Goal: Task Accomplishment & Management: Manage account settings

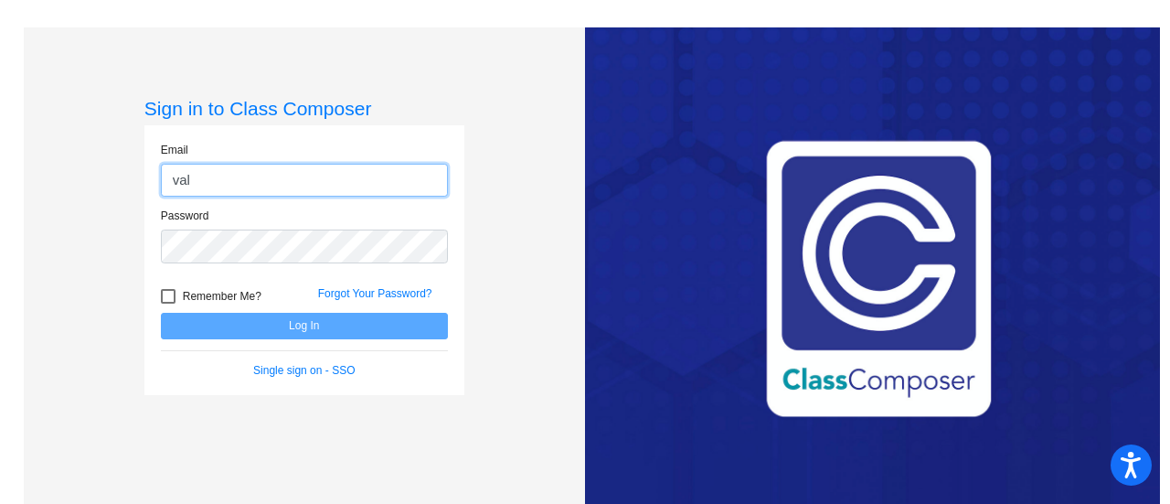
type input "[EMAIL_ADDRESS][PERSON_NAME][DOMAIN_NAME]"
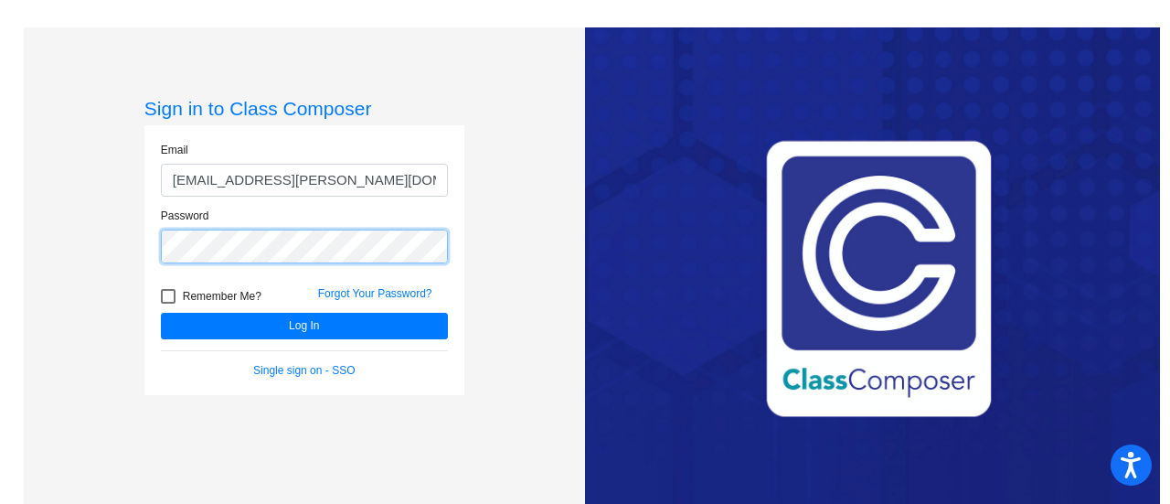
click at [161, 313] on button "Log In" at bounding box center [304, 326] width 287 height 27
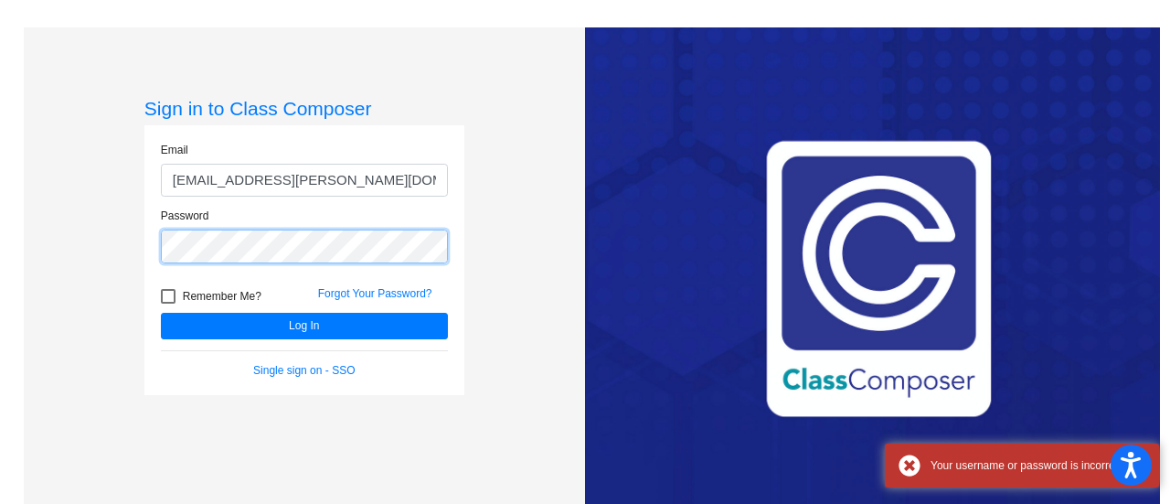
click at [161, 313] on button "Log In" at bounding box center [304, 326] width 287 height 27
click at [2, 185] on mat-sidenav-content "Sign in to Class Composer Email [EMAIL_ADDRESS][PERSON_NAME][DOMAIN_NAME] Passw…" at bounding box center [585, 252] width 1170 height 504
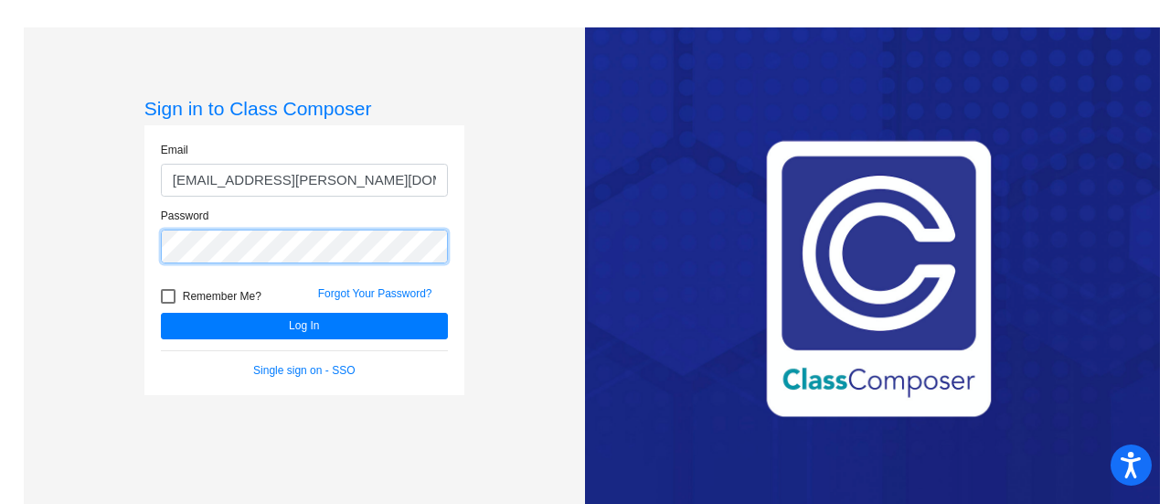
click at [161, 313] on button "Log In" at bounding box center [304, 326] width 287 height 27
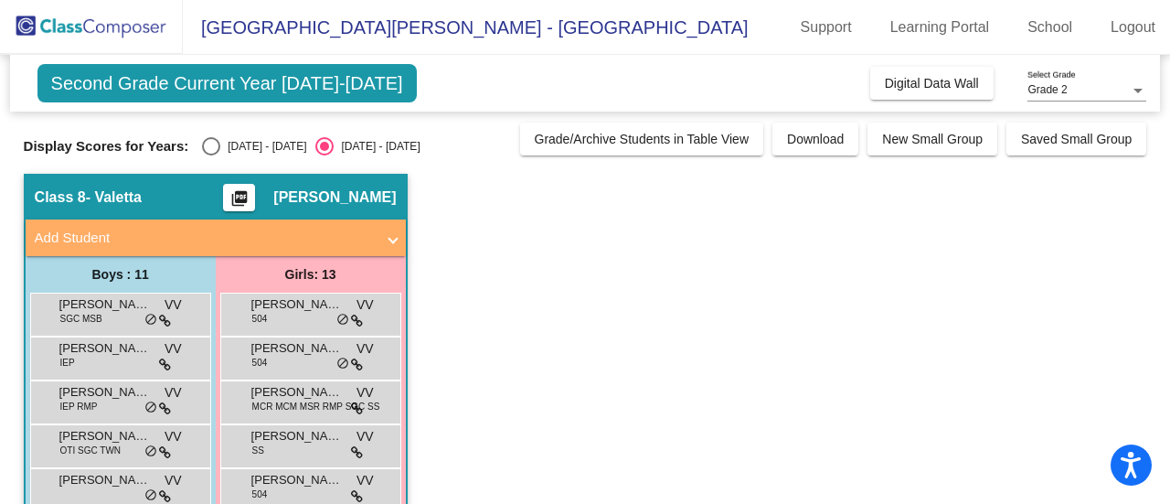
click at [205, 137] on div "Select an option" at bounding box center [211, 146] width 18 height 18
click at [210, 155] on input "[DATE] - [DATE]" at bounding box center [210, 155] width 1 height 1
radio input "true"
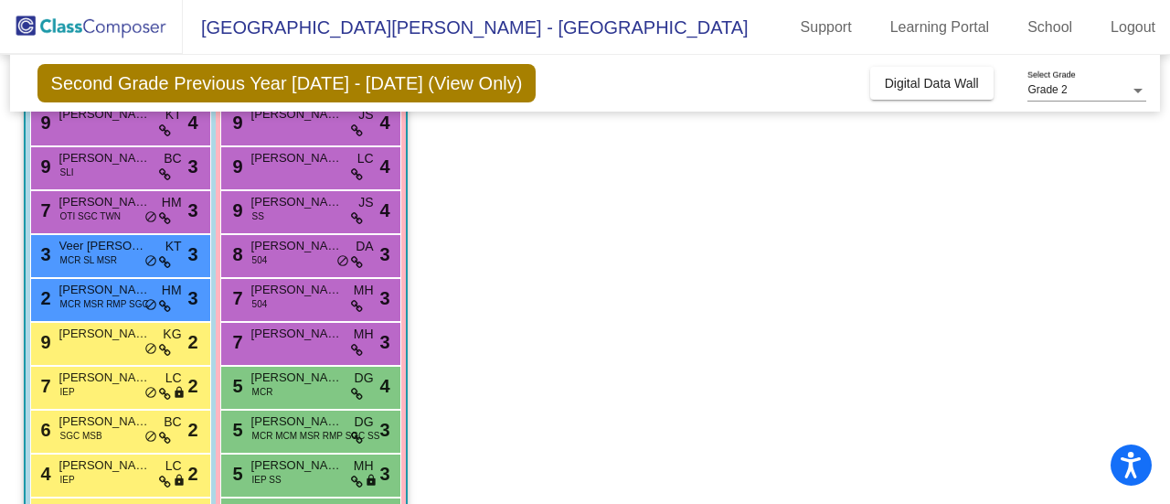
scroll to position [181, 0]
